Goal: Task Accomplishment & Management: Use online tool/utility

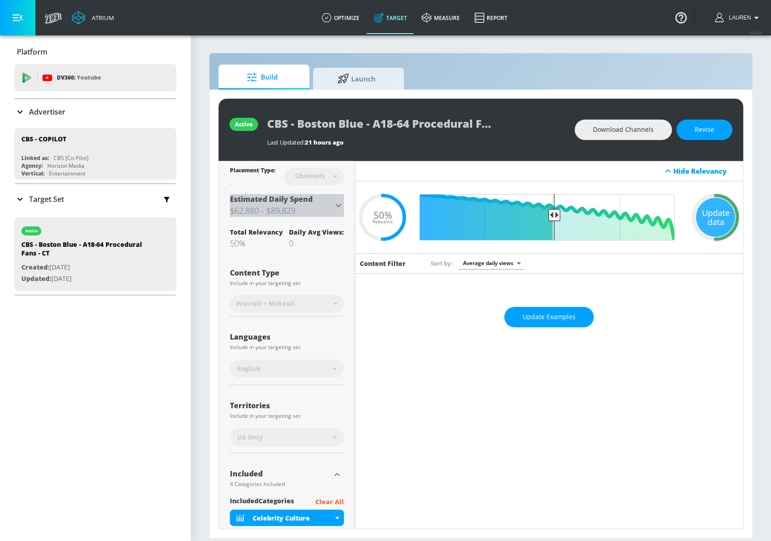
click at [340, 200] on icon at bounding box center [338, 205] width 11 height 11
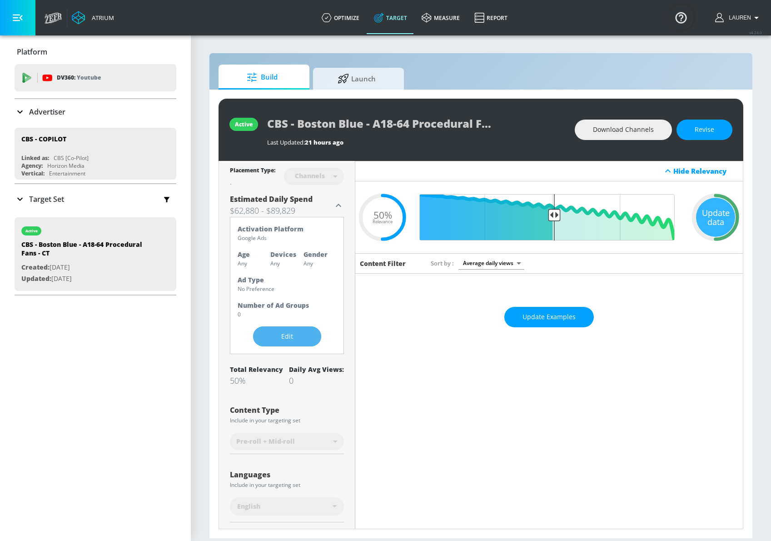
click at [290, 335] on span "Edit" at bounding box center [287, 336] width 32 height 11
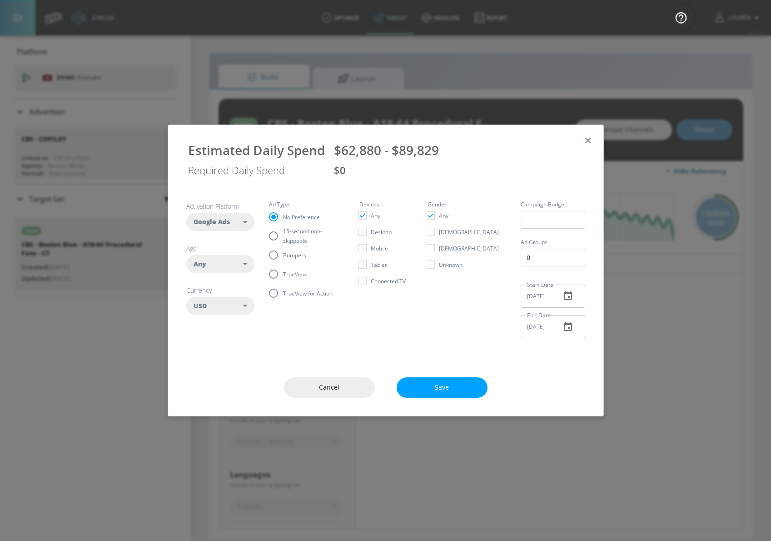
click at [214, 266] on div "Any" at bounding box center [219, 263] width 50 height 9
click at [203, 324] on input "checkbox" at bounding box center [200, 323] width 16 height 16
checkbox input "true"
checkbox input "false"
click at [201, 345] on input "checkbox" at bounding box center [200, 339] width 16 height 16
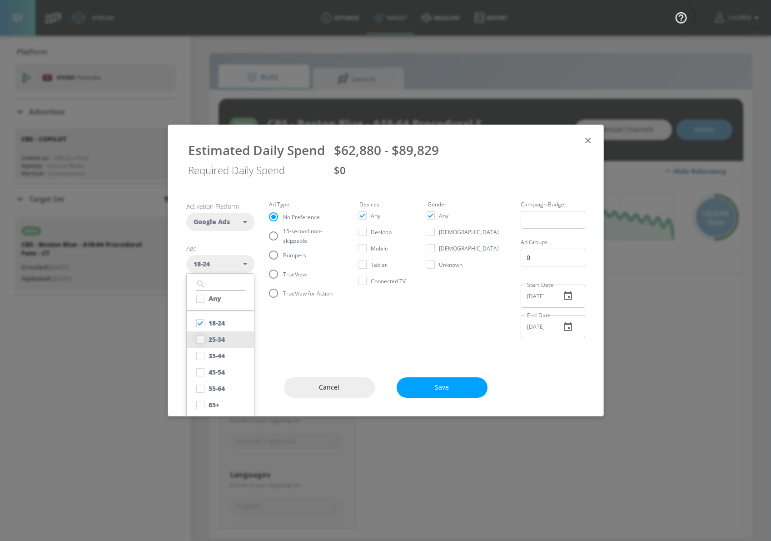
checkbox input "true"
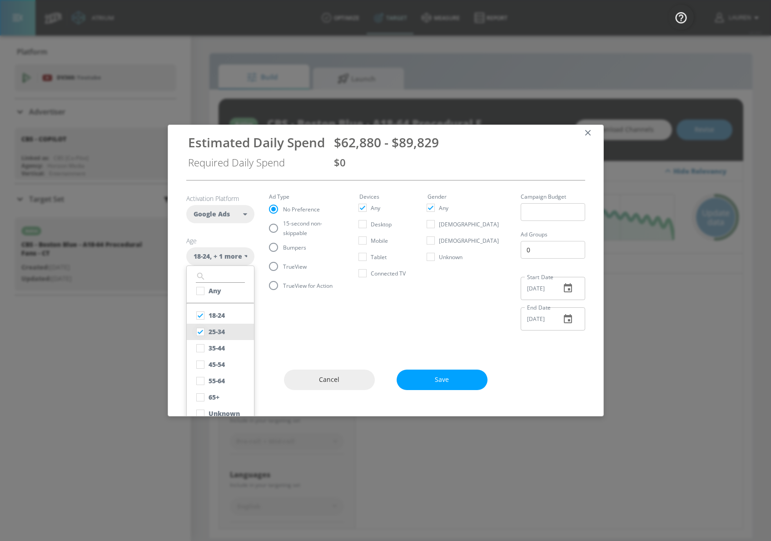
scroll to position [19, 0]
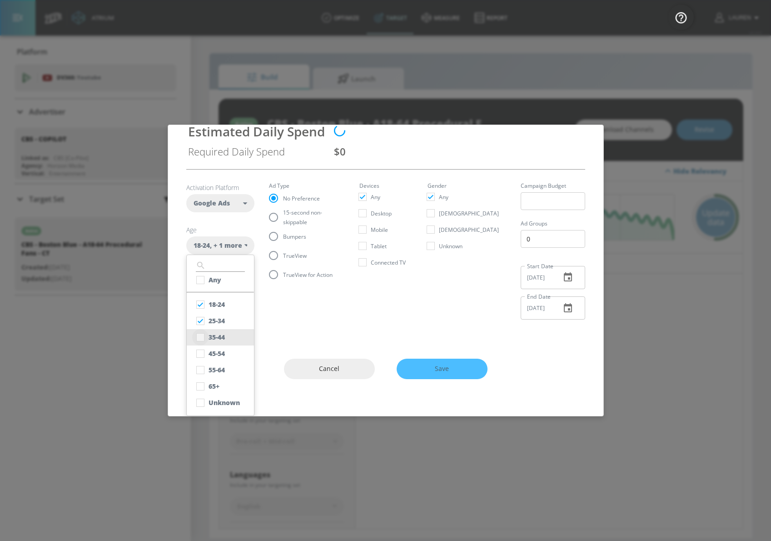
click at [204, 341] on input "checkbox" at bounding box center [200, 337] width 16 height 16
checkbox input "true"
click at [204, 353] on input "checkbox" at bounding box center [200, 353] width 16 height 16
checkbox input "true"
click at [201, 366] on input "checkbox" at bounding box center [200, 370] width 16 height 16
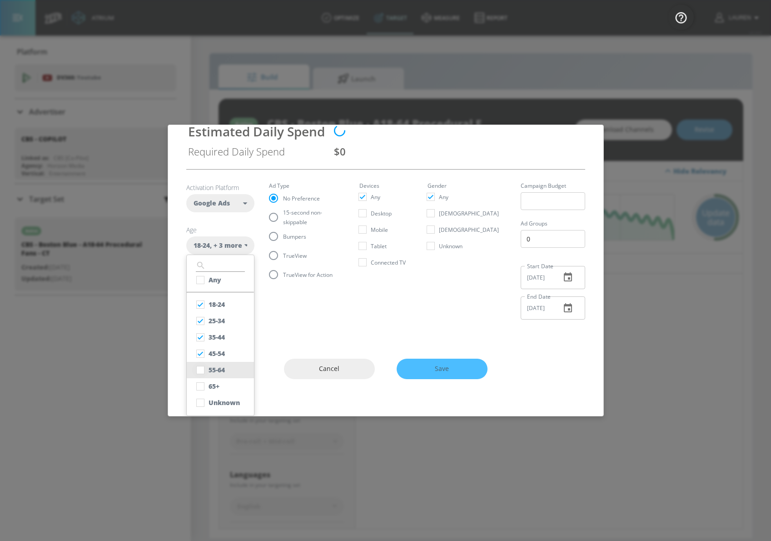
checkbox input "true"
click at [198, 403] on input "checkbox" at bounding box center [200, 402] width 16 height 16
checkbox input "true"
click at [273, 254] on fieldset "Ad Type No Preference 15-second non-skippable Bumpers TrueView TrueView for Act…" at bounding box center [307, 233] width 76 height 101
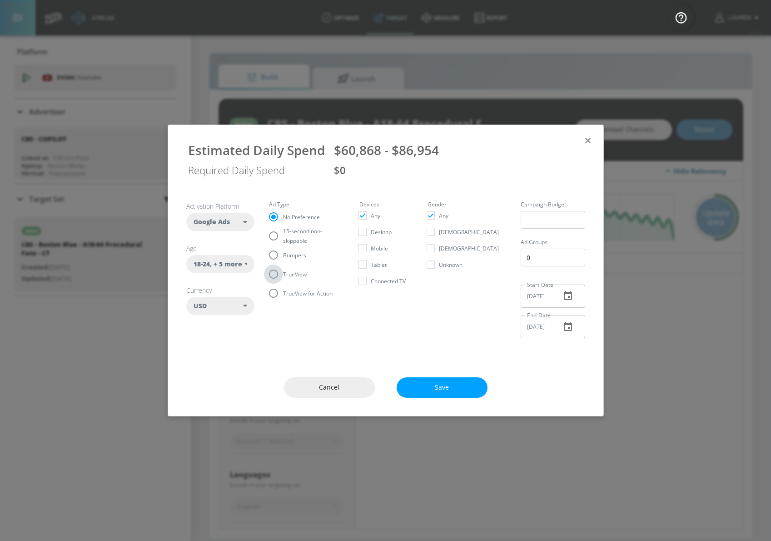
click at [273, 276] on input "TrueView" at bounding box center [273, 273] width 19 height 19
radio input "true"
radio input "false"
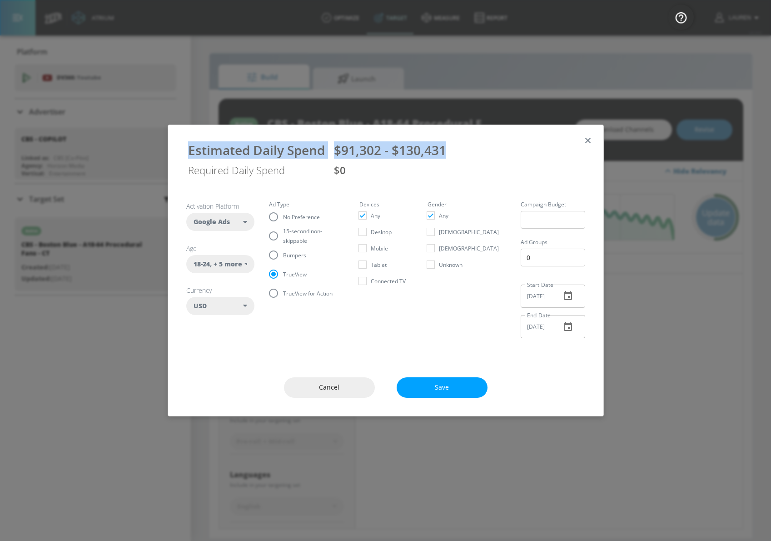
drag, startPoint x: 449, startPoint y: 154, endPoint x: 220, endPoint y: 140, distance: 229.4
click at [220, 140] on div "Estimated Daily Spend $91,302 - $130,431 Required Daily Spend $0" at bounding box center [385, 156] width 413 height 48
copy div "Estimated Daily Spend $91,302 - $130,431"
click at [273, 234] on input "15-second non-skippable" at bounding box center [273, 235] width 19 height 19
radio input "true"
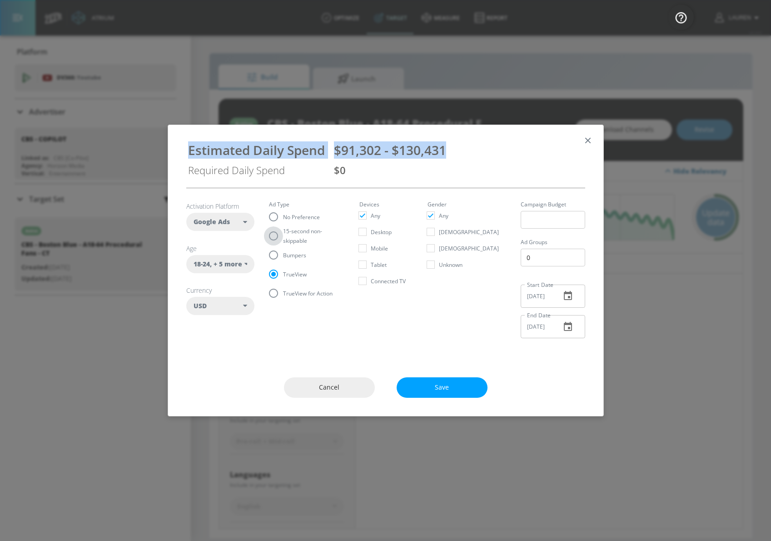
radio input "false"
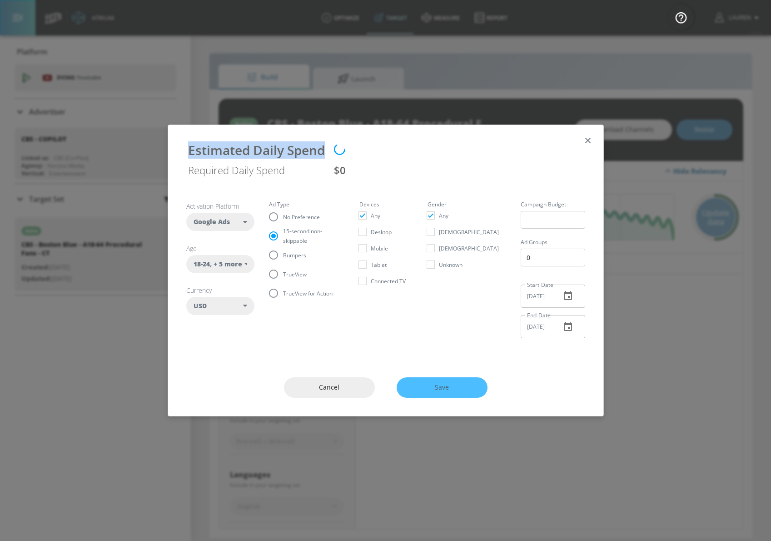
click at [261, 150] on div "Estimated Daily Spend" at bounding box center [256, 149] width 137 height 17
drag, startPoint x: 446, startPoint y: 151, endPoint x: 125, endPoint y: 139, distance: 321.4
click at [125, 139] on div "Estimated Daily Spend $50,723 - $72,462 Required Daily Spend $0 Activation Plat…" at bounding box center [385, 270] width 771 height 541
copy div "Estimated Daily Spend $50,723 - $72,462"
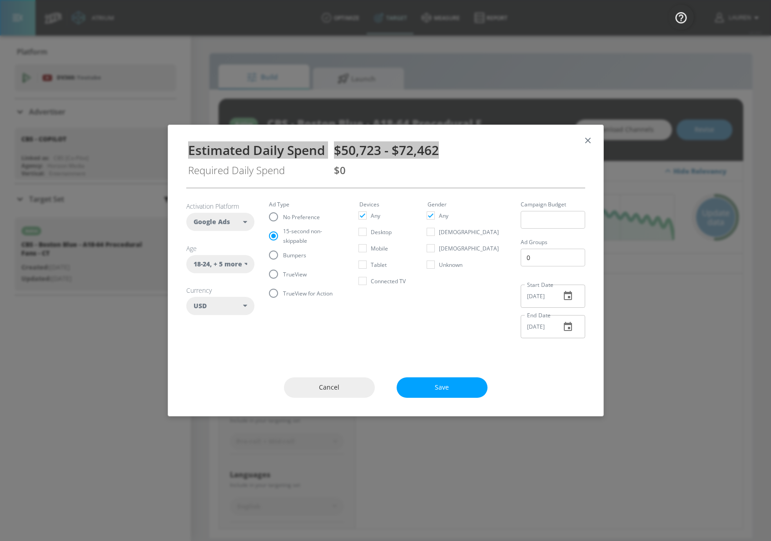
copy div "Estimated Daily Spend $50,723 - $72,462"
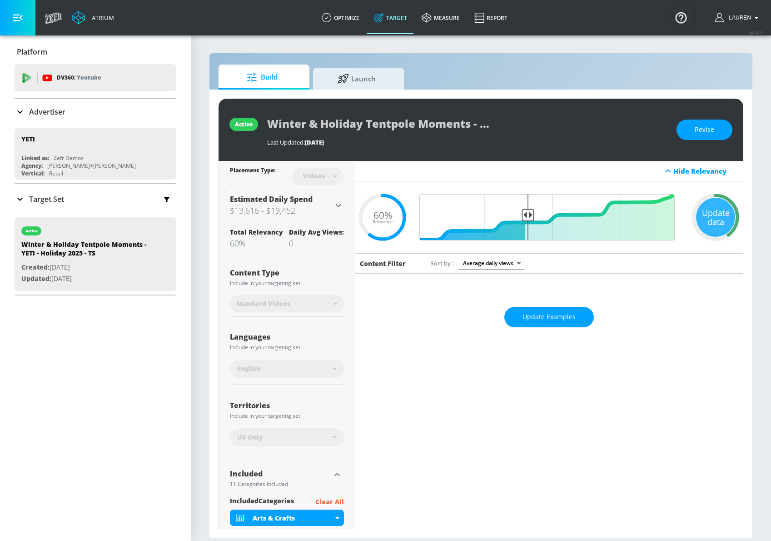
click at [340, 201] on icon at bounding box center [338, 205] width 11 height 11
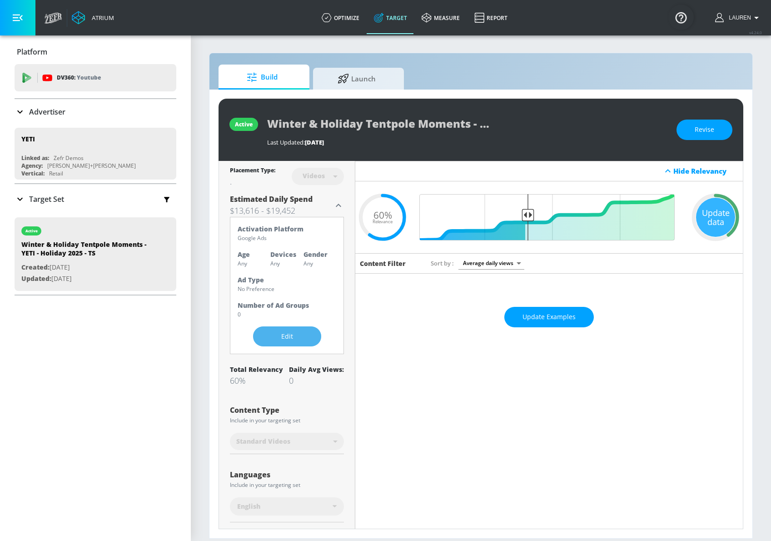
click at [286, 343] on button "Edit" at bounding box center [287, 336] width 68 height 20
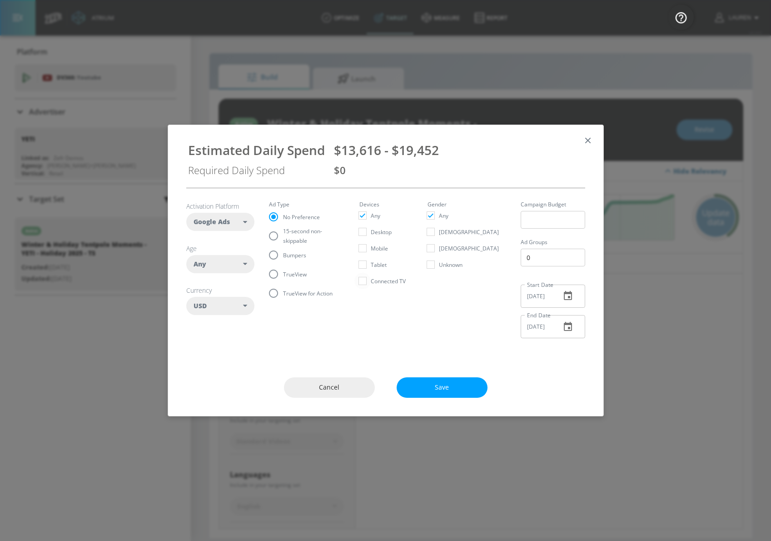
click at [371, 278] on input "Connected TV" at bounding box center [362, 281] width 16 height 16
checkbox input "true"
checkbox input "false"
click at [442, 152] on div "$2,004 - $2,863" at bounding box center [458, 149] width 249 height 17
drag, startPoint x: 442, startPoint y: 152, endPoint x: 187, endPoint y: 158, distance: 254.5
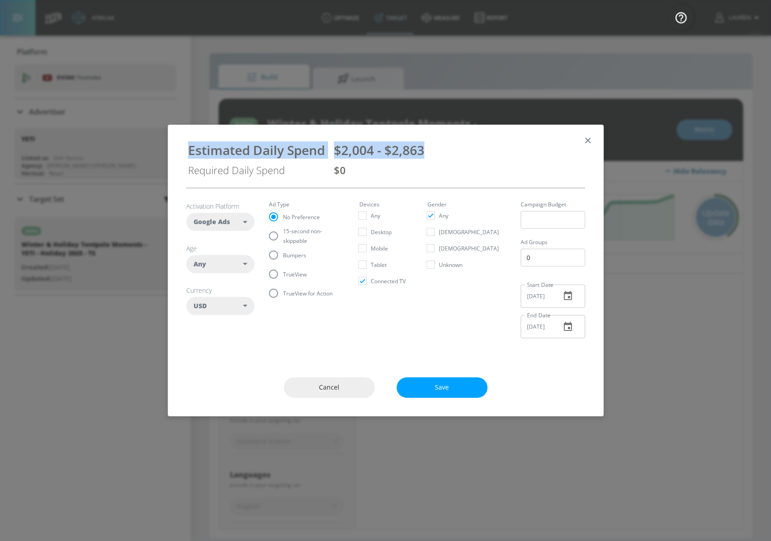
click at [187, 158] on div "Estimated Daily Spend $2,004 - $2,863 Required Daily Spend $0" at bounding box center [385, 156] width 413 height 48
copy div "Estimated Daily Spend $2,004 - $2,863"
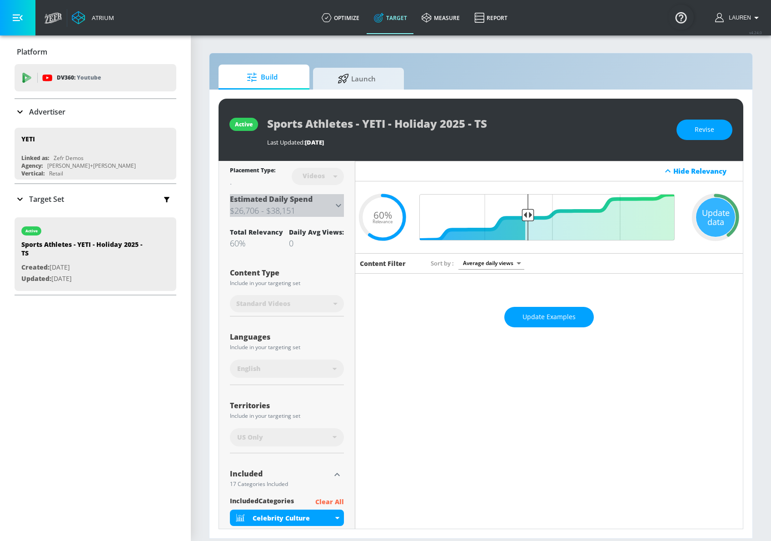
click at [340, 205] on icon at bounding box center [338, 205] width 11 height 11
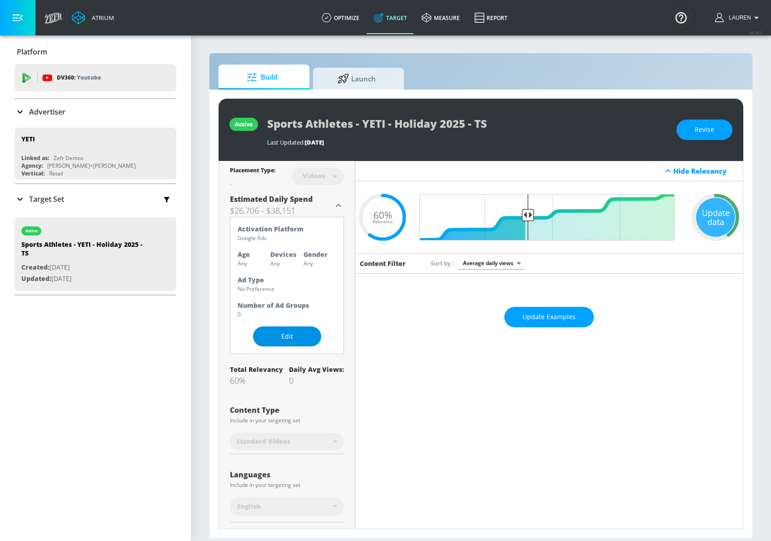
click at [268, 332] on button "Edit" at bounding box center [287, 336] width 68 height 20
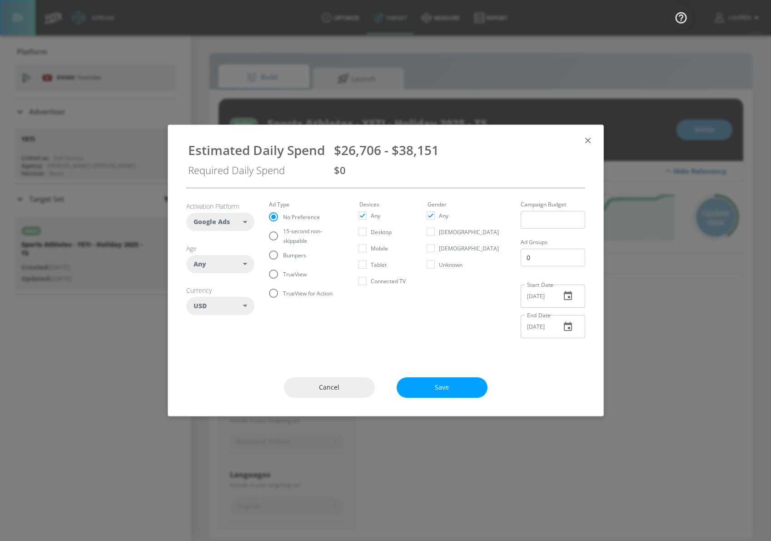
click at [276, 273] on input "TrueView" at bounding box center [273, 273] width 19 height 19
radio input "true"
radio input "false"
click at [278, 253] on input "Bumpers" at bounding box center [273, 254] width 19 height 19
radio input "true"
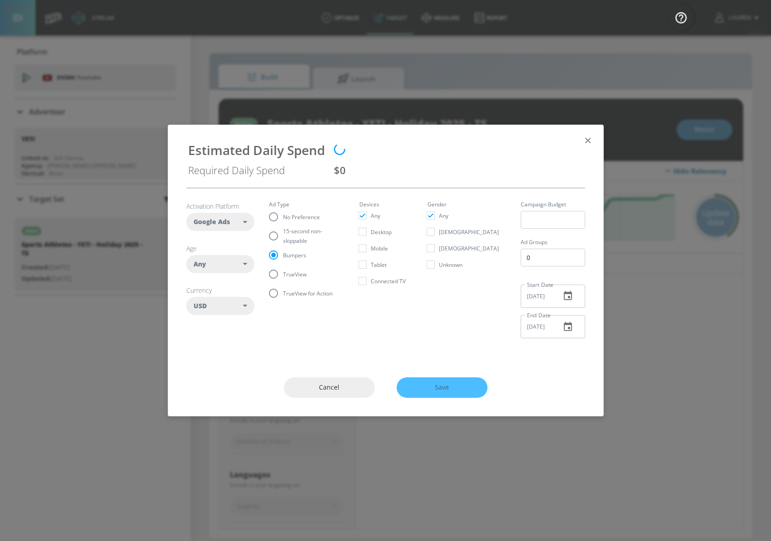
click at [273, 271] on input "TrueView" at bounding box center [273, 273] width 19 height 19
radio input "true"
radio input "false"
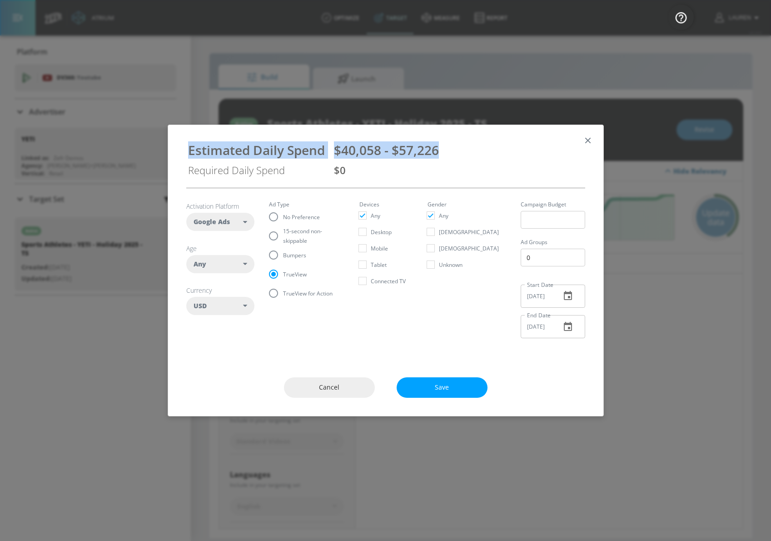
drag, startPoint x: 442, startPoint y: 152, endPoint x: 208, endPoint y: 139, distance: 234.3
click at [208, 139] on div "Estimated Daily Spend $40,058 - $57,226 Required Daily Spend $0" at bounding box center [385, 156] width 413 height 48
copy div "Estimated Daily Spend $40,058 - $57,226"
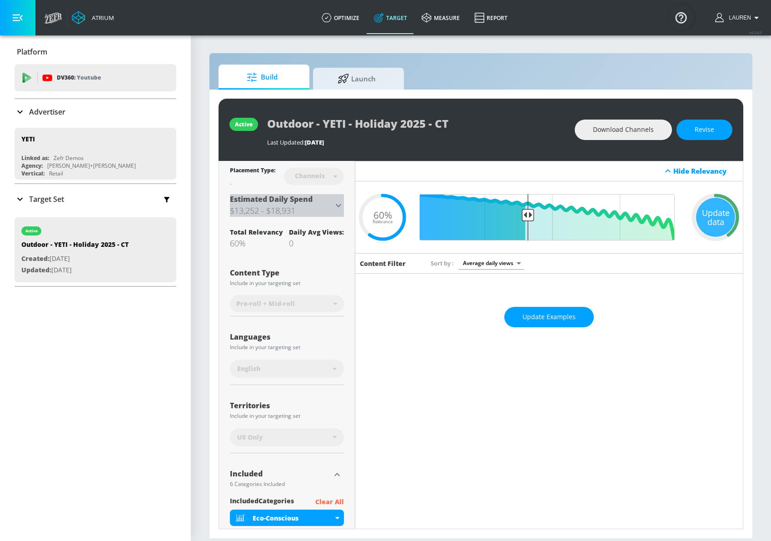
click at [341, 203] on icon at bounding box center [338, 205] width 11 height 11
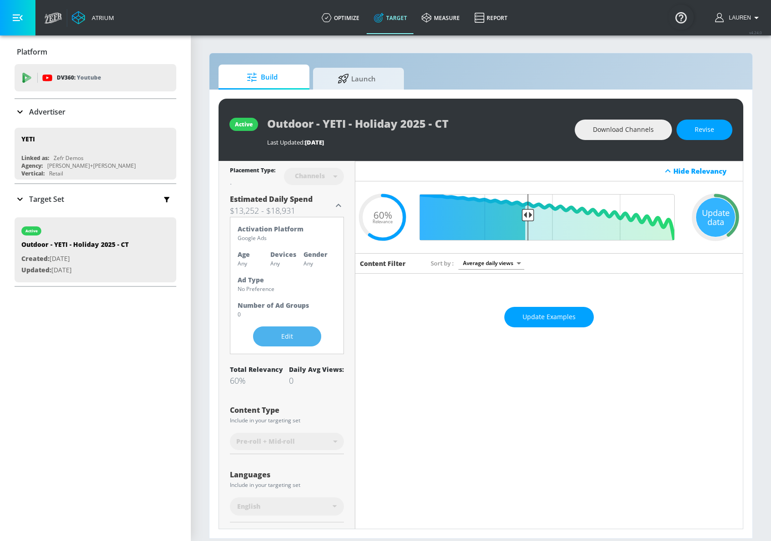
click at [290, 331] on span "Edit" at bounding box center [287, 336] width 32 height 11
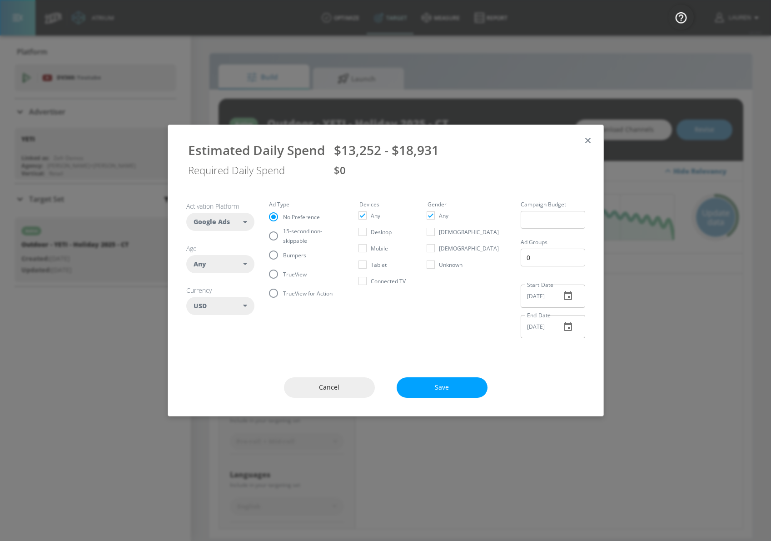
click at [287, 273] on span "TrueView" at bounding box center [295, 274] width 24 height 10
click at [283, 273] on input "TrueView" at bounding box center [273, 273] width 19 height 19
radio input "true"
radio input "false"
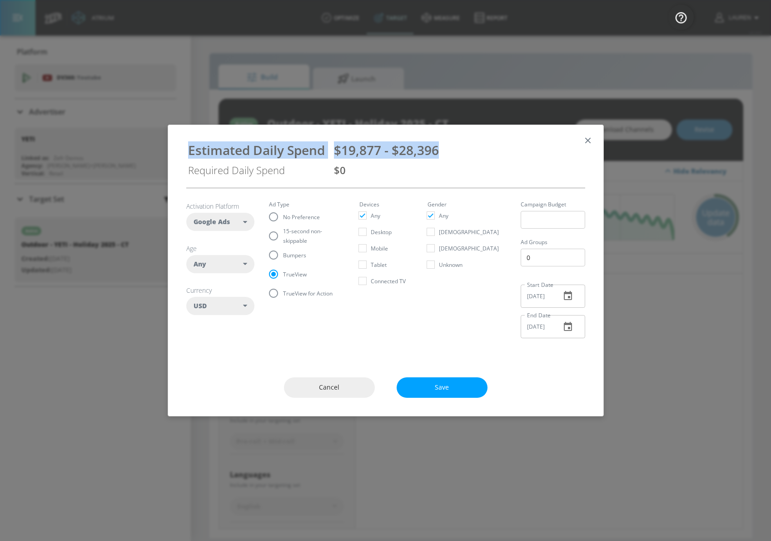
drag, startPoint x: 441, startPoint y: 151, endPoint x: 178, endPoint y: 151, distance: 263.0
click at [178, 151] on div "Estimated Daily Spend $19,877 - $28,396 Required Daily Spend $0" at bounding box center [385, 156] width 435 height 63
copy div "Estimated Daily Spend $19,877 - $28,396"
click at [515, 148] on div "$19,877 - $28,396" at bounding box center [458, 149] width 249 height 17
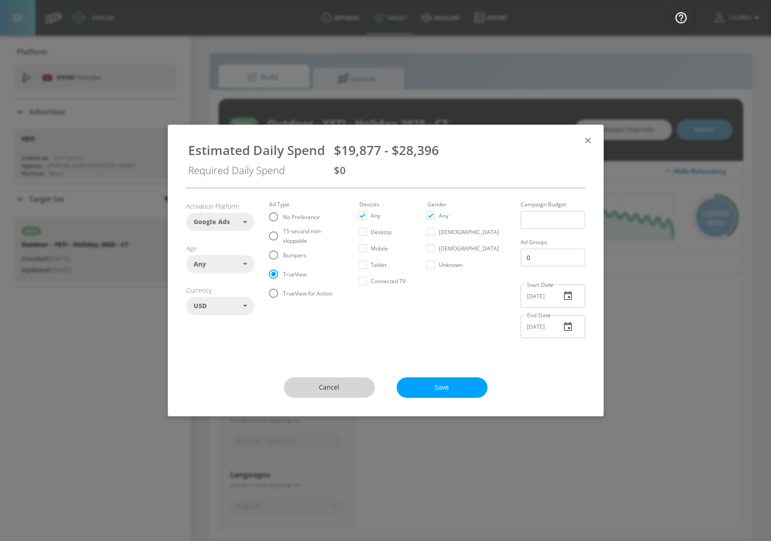
click at [328, 392] on span "Cancel" at bounding box center [329, 387] width 55 height 11
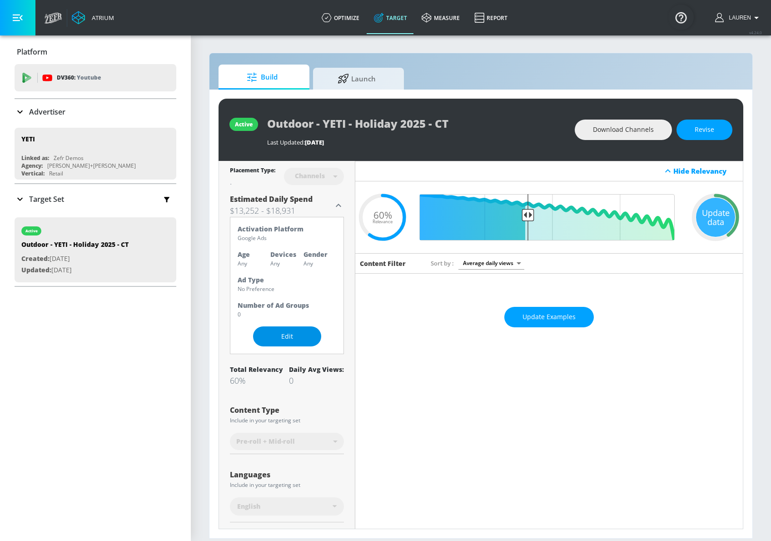
click at [294, 340] on span "Edit" at bounding box center [287, 336] width 32 height 11
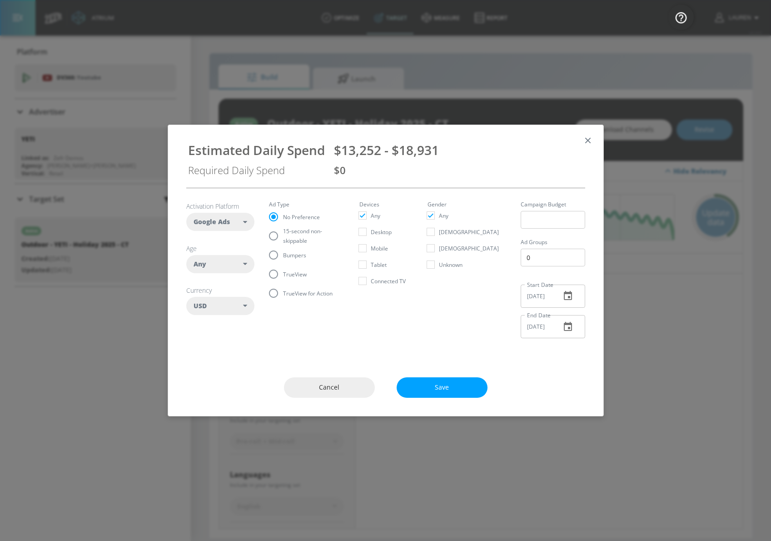
click at [284, 273] on span "TrueView" at bounding box center [295, 274] width 24 height 10
click at [283, 273] on input "TrueView" at bounding box center [273, 273] width 19 height 19
radio input "true"
radio input "false"
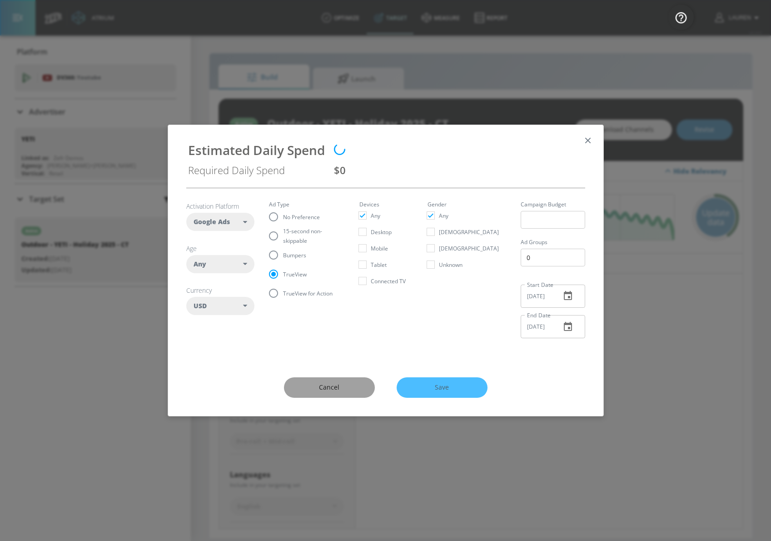
click at [328, 384] on span "Cancel" at bounding box center [329, 387] width 55 height 11
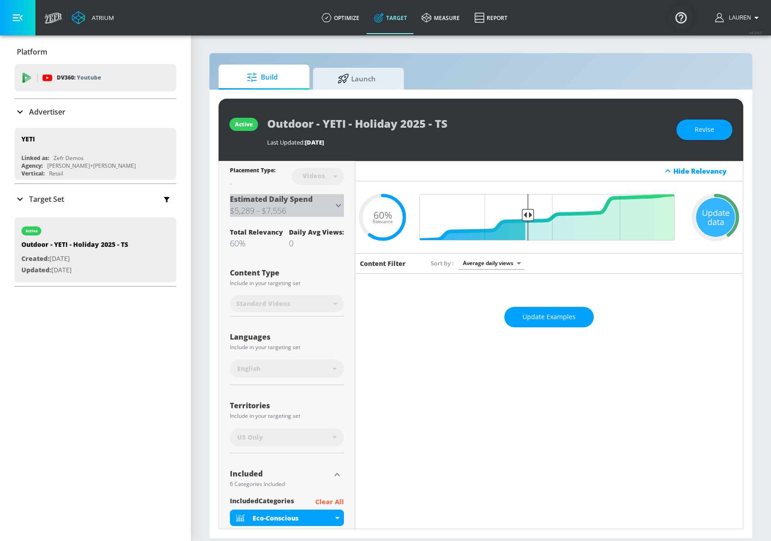
click at [343, 210] on div "Estimated Daily Spend $5,289 - $7,556" at bounding box center [287, 205] width 114 height 23
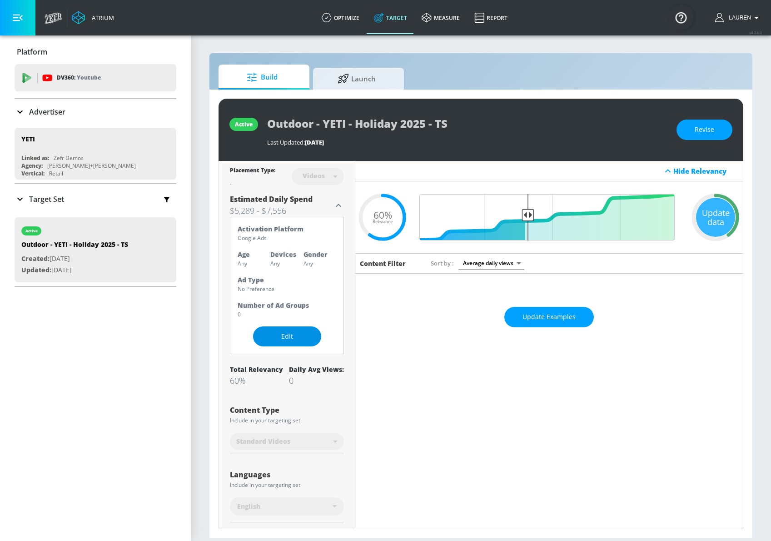
click at [283, 339] on span "Edit" at bounding box center [287, 336] width 32 height 11
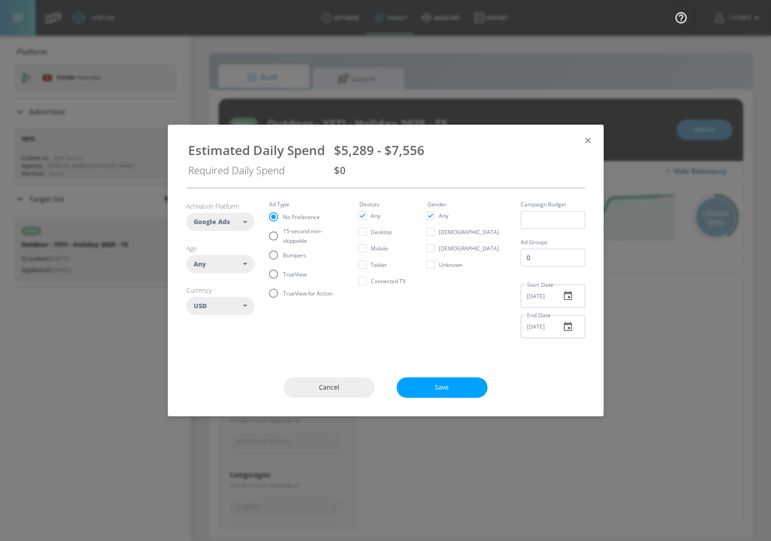
click at [286, 276] on span "TrueView" at bounding box center [295, 274] width 24 height 10
click at [283, 276] on input "TrueView" at bounding box center [273, 273] width 19 height 19
radio input "true"
radio input "false"
click at [527, 221] on input "number" at bounding box center [553, 220] width 65 height 18
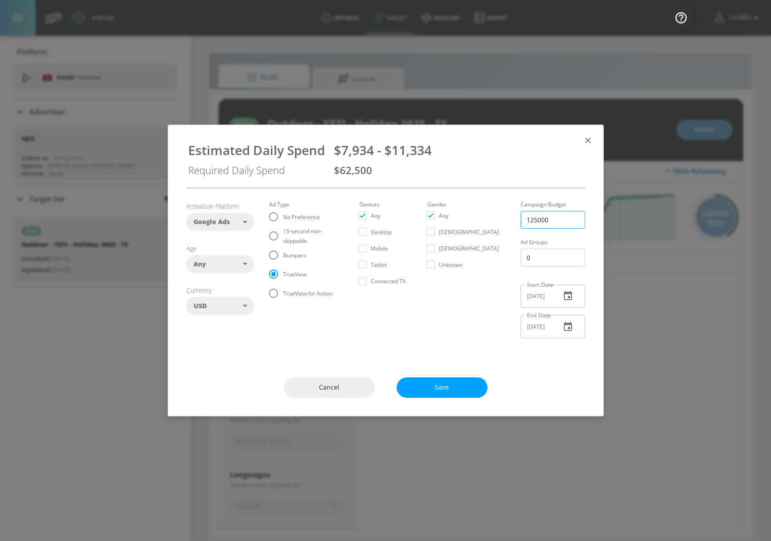
type input "125000"
click at [549, 299] on input "[DATE]" at bounding box center [537, 295] width 33 height 23
drag, startPoint x: 549, startPoint y: 299, endPoint x: 230, endPoint y: 339, distance: 321.4
click at [230, 339] on section "Activation Platform Google Ads DV360 Google Ads Age Any ​ Any 18-24 25-34 35-44…" at bounding box center [385, 266] width 399 height 157
drag, startPoint x: 507, startPoint y: 297, endPoint x: 476, endPoint y: 297, distance: 30.9
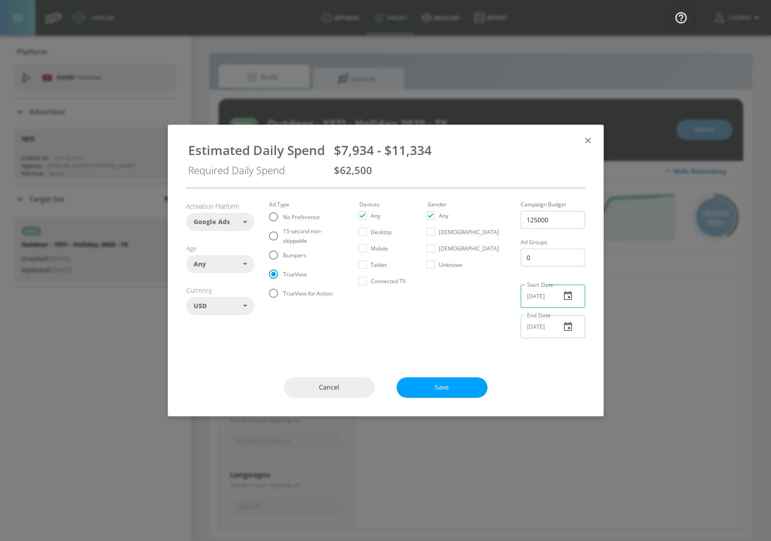
click at [476, 297] on section "Activation Platform Google Ads DV360 Google Ads Age Any ​ Any 18-24 25-34 35-44…" at bounding box center [385, 266] width 399 height 157
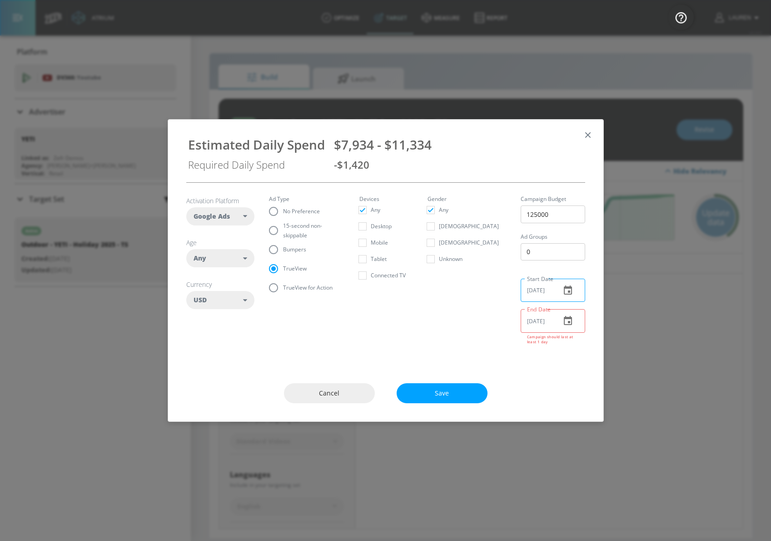
type input "11/19/2025"
drag, startPoint x: 559, startPoint y: 320, endPoint x: 406, endPoint y: 320, distance: 153.6
click at [405, 320] on section "Activation Platform Google Ads DV360 Google Ads Age Any ​ Any 18-24 25-34 35-44…" at bounding box center [385, 267] width 399 height 169
drag, startPoint x: 531, startPoint y: 326, endPoint x: 428, endPoint y: 321, distance: 103.2
click at [427, 321] on section "Activation Platform Google Ads DV360 Google Ads Age Any ​ Any 18-24 25-34 35-44…" at bounding box center [385, 267] width 399 height 169
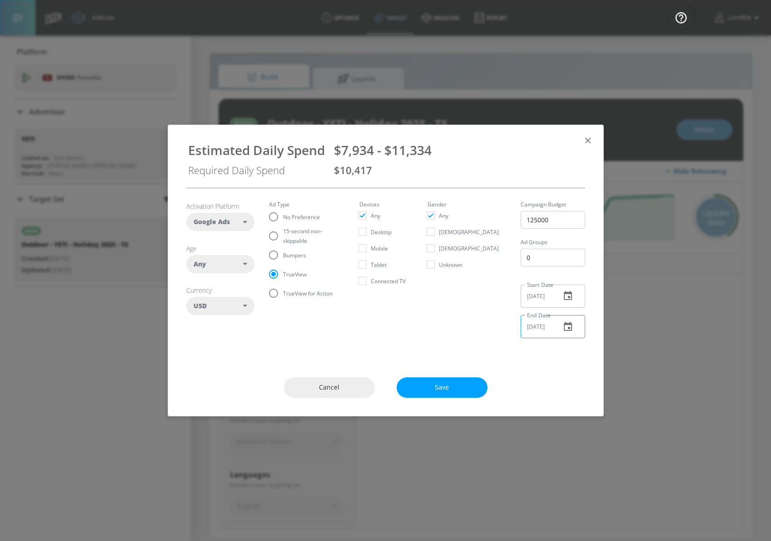
type input "11/30/2025"
click at [521, 297] on input "11/19/2025" at bounding box center [537, 295] width 33 height 23
type input "11/08/2025"
click at [540, 133] on div "Estimated Daily Spend $7,934 - $11,334 Required Daily Spend $5,435" at bounding box center [385, 156] width 413 height 48
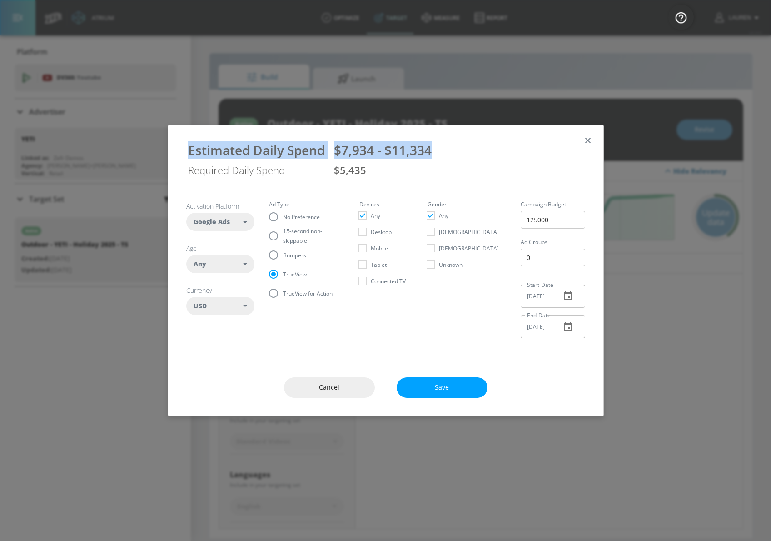
drag, startPoint x: 435, startPoint y: 149, endPoint x: 186, endPoint y: 149, distance: 249.0
click at [186, 149] on div "Estimated Daily Spend $7,934 - $11,334 Required Daily Spend $5,435" at bounding box center [385, 156] width 413 height 48
copy div "Estimated Daily Spend $7,934 - $11,334"
click at [332, 380] on button "Cancel" at bounding box center [329, 387] width 91 height 20
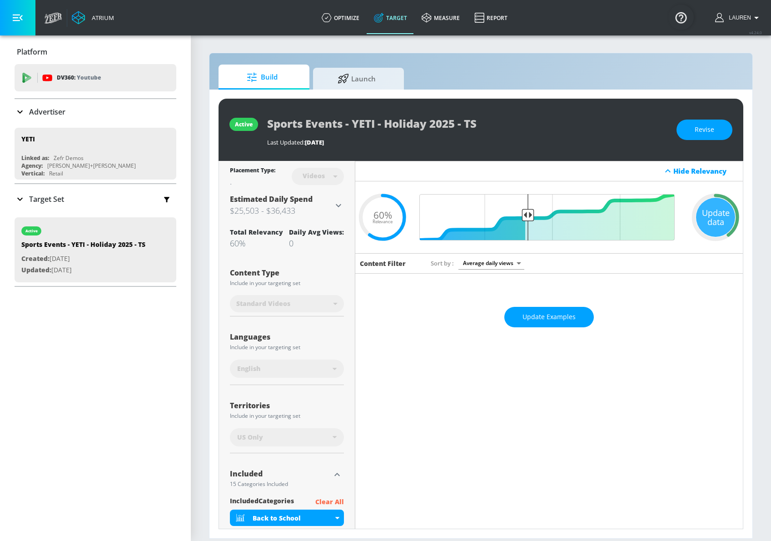
click at [342, 204] on icon at bounding box center [338, 205] width 11 height 11
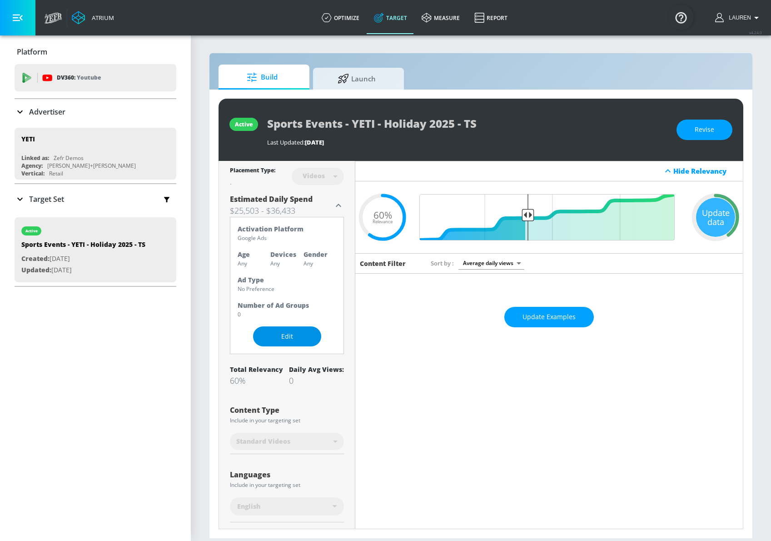
click at [297, 335] on span "Edit" at bounding box center [287, 336] width 32 height 11
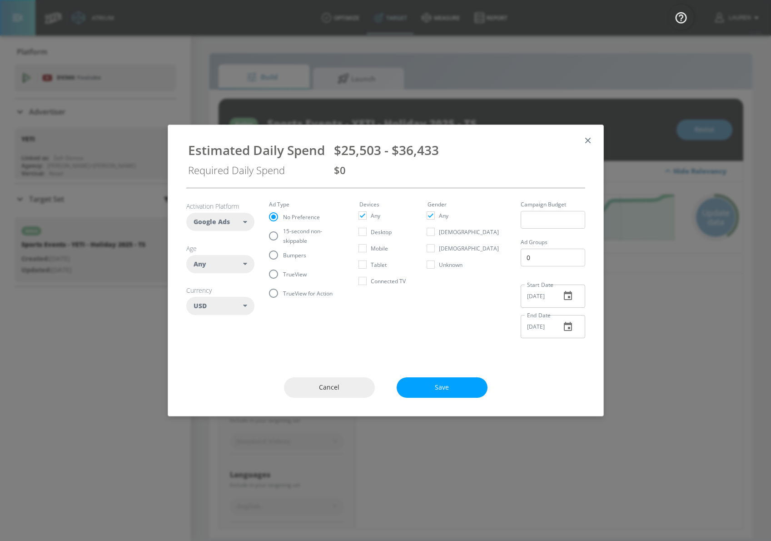
click at [280, 274] on input "TrueView" at bounding box center [273, 273] width 19 height 19
radio input "true"
radio input "false"
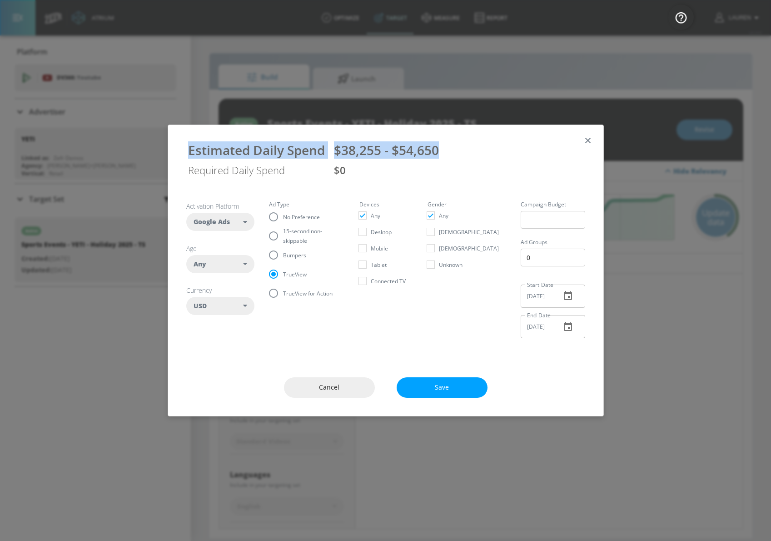
drag, startPoint x: 440, startPoint y: 153, endPoint x: 188, endPoint y: 155, distance: 252.6
click at [188, 155] on div "Estimated Daily Spend $38,255 - $54,650 Required Daily Spend $0" at bounding box center [385, 156] width 413 height 48
copy div "Estimated Daily Spend $38,255 - $54,650"
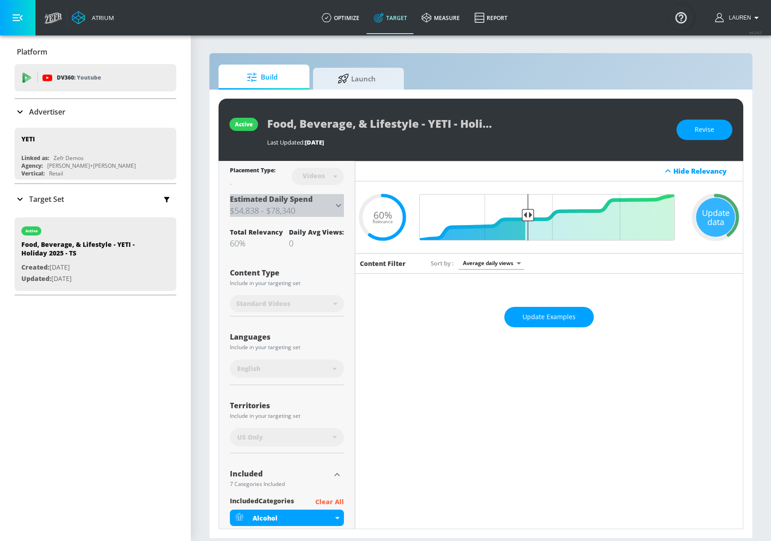
click at [342, 198] on div "Estimated Daily Spend $54,838 - $78,340" at bounding box center [287, 205] width 114 height 23
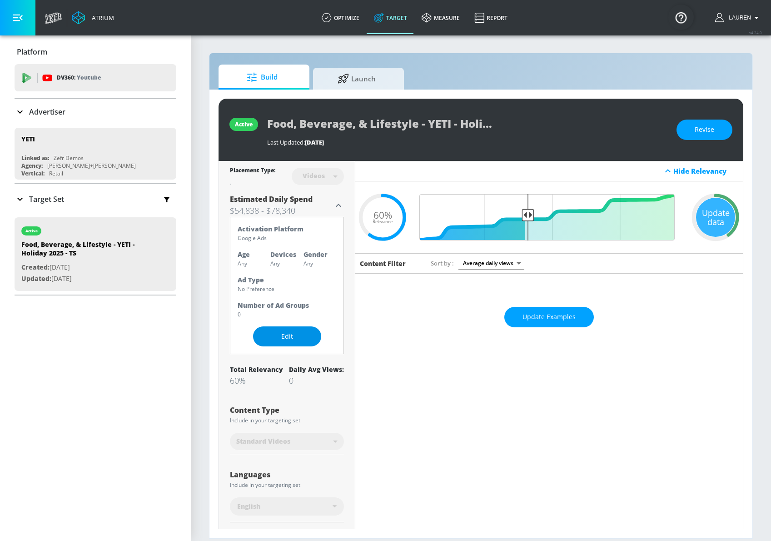
click at [292, 329] on button "Edit" at bounding box center [287, 336] width 68 height 20
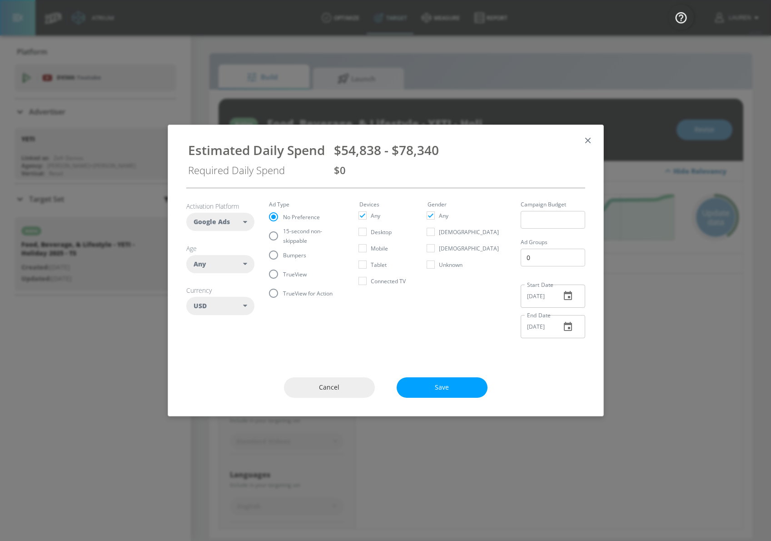
click at [276, 272] on input "TrueView" at bounding box center [273, 273] width 19 height 19
radio input "true"
radio input "false"
click at [451, 146] on div "$82,256 - $117,509" at bounding box center [458, 149] width 249 height 17
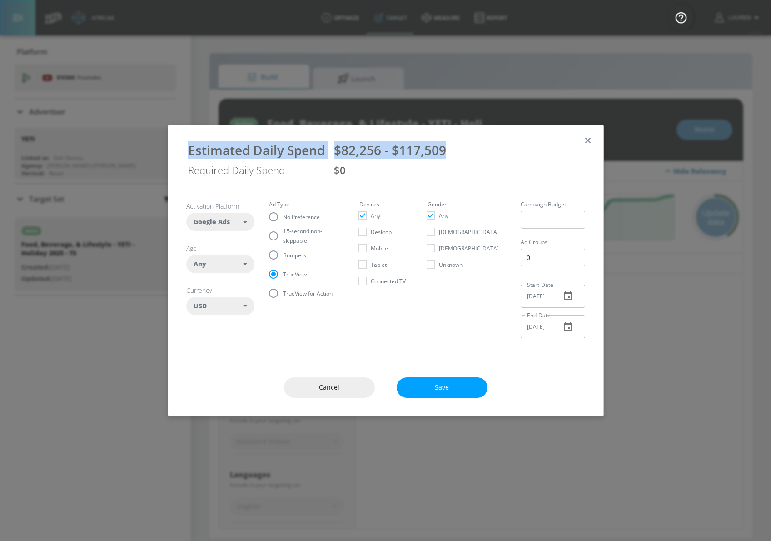
drag, startPoint x: 452, startPoint y: 148, endPoint x: 158, endPoint y: 144, distance: 294.9
click at [158, 144] on div "Estimated Daily Spend $82,256 - $117,509 Required Daily Spend $0 Activation Pla…" at bounding box center [385, 270] width 771 height 541
copy div "Estimated Daily Spend $82,256 - $117,509"
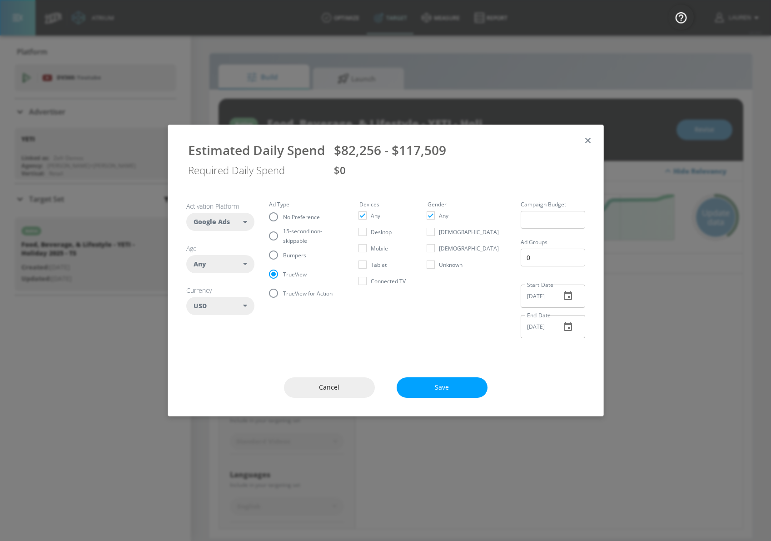
click at [316, 403] on div "Cancel Save" at bounding box center [385, 387] width 435 height 57
click at [317, 384] on span "Cancel" at bounding box center [329, 387] width 55 height 11
